Goal: Information Seeking & Learning: Learn about a topic

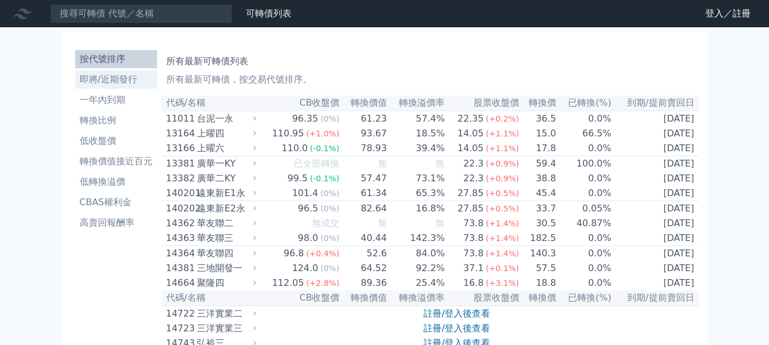
click at [125, 84] on li "即將/近期發行" at bounding box center [116, 80] width 82 height 14
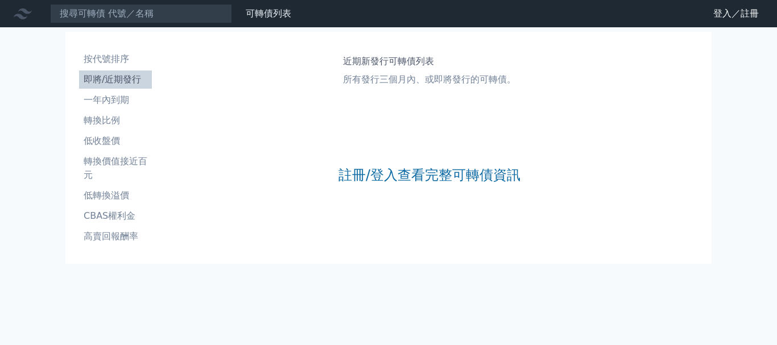
click at [417, 157] on div "註冊/登入查看完整可轉債資訊" at bounding box center [430, 175] width 182 height 150
click at [417, 169] on link "註冊/登入查看完整可轉債資訊" at bounding box center [430, 175] width 182 height 18
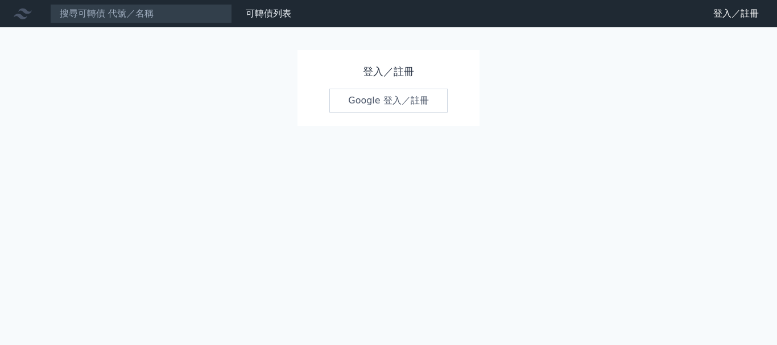
click at [413, 98] on link "Google 登入／註冊" at bounding box center [389, 101] width 118 height 24
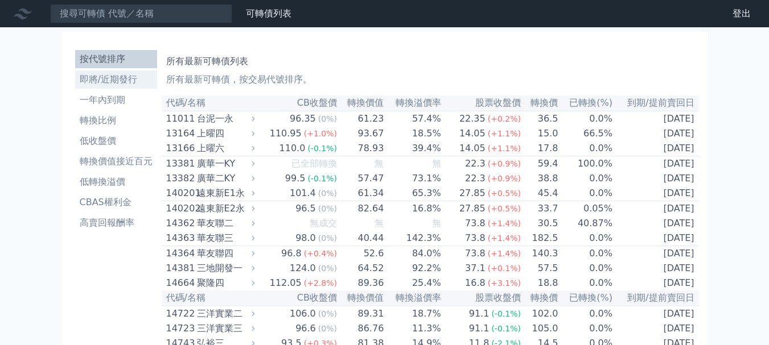
click at [100, 80] on li "即將/近期發行" at bounding box center [116, 80] width 82 height 14
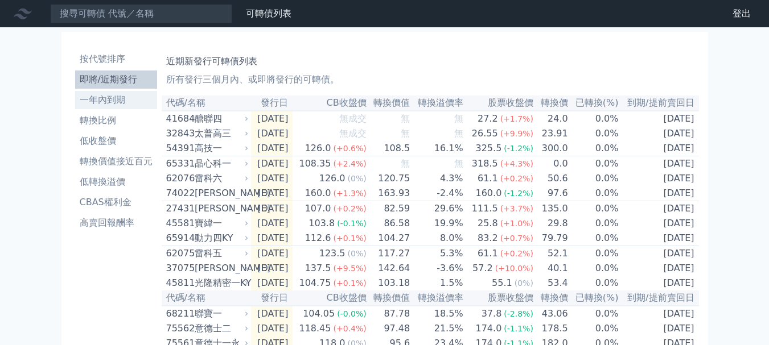
click at [114, 95] on li "一年內到期" at bounding box center [116, 100] width 82 height 14
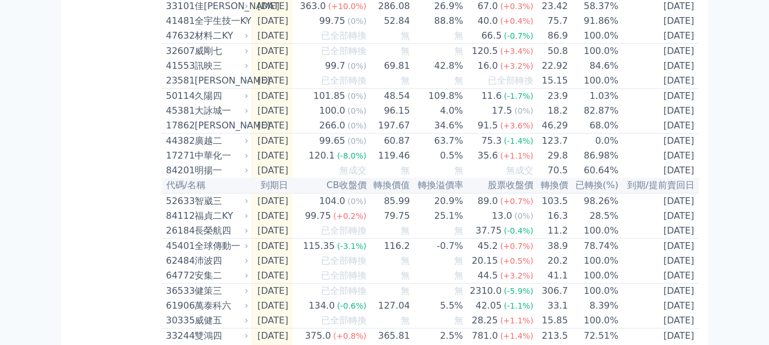
scroll to position [398, 0]
